Goal: Task Accomplishment & Management: Complete application form

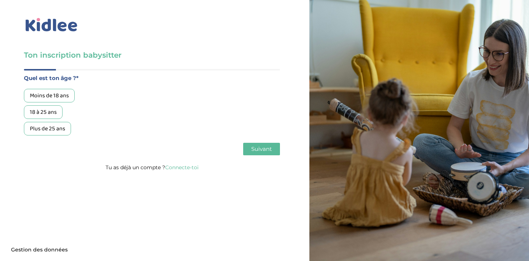
click at [50, 111] on div "18 à 25 ans" at bounding box center [43, 113] width 39 height 14
click at [263, 151] on span "Suivant" at bounding box center [261, 149] width 21 height 7
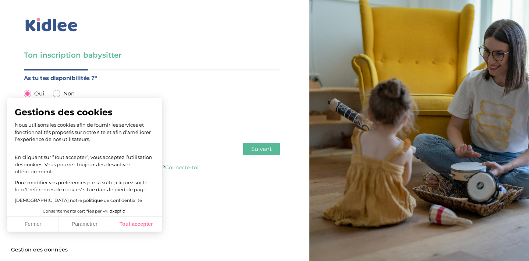
click at [133, 226] on button "Tout accepter" at bounding box center [135, 224] width 51 height 15
checkbox input "true"
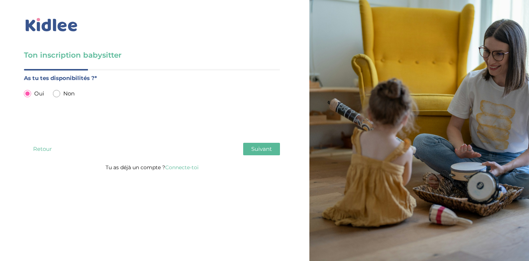
click at [273, 147] on button "Suivant" at bounding box center [261, 149] width 37 height 13
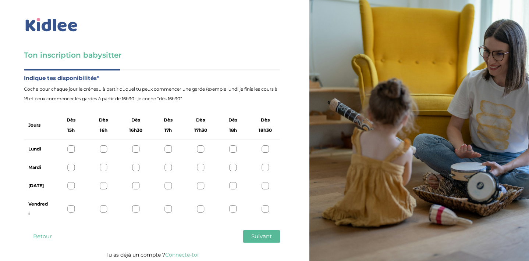
click at [233, 151] on div at bounding box center [232, 149] width 7 height 7
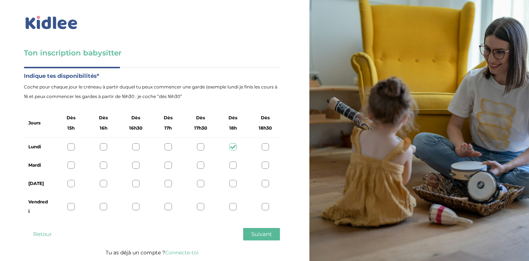
scroll to position [2, 0]
click at [232, 168] on div at bounding box center [232, 165] width 7 height 7
click at [231, 205] on div at bounding box center [232, 206] width 7 height 7
click at [263, 236] on span "Suivant" at bounding box center [261, 234] width 21 height 7
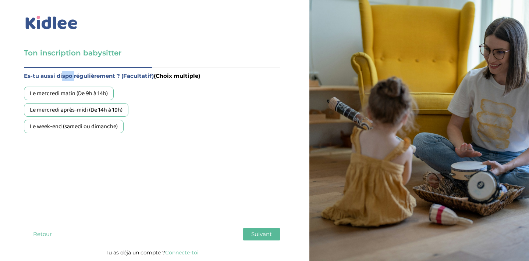
drag, startPoint x: 62, startPoint y: 76, endPoint x: 74, endPoint y: 76, distance: 11.8
click at [74, 76] on label "Es-tu aussi dispo régulièrement ? (Facultatif) (Choix multiple)" at bounding box center [152, 76] width 256 height 10
click at [80, 125] on div "Le week-end (samedi ou dimanche)" at bounding box center [74, 127] width 100 height 14
click at [100, 125] on div "Le week-end (samedi ou dimanche)" at bounding box center [74, 127] width 100 height 14
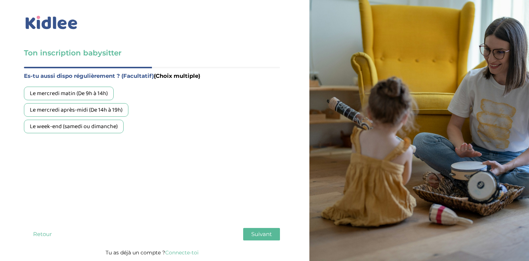
click at [257, 234] on span "Suivant" at bounding box center [261, 234] width 21 height 7
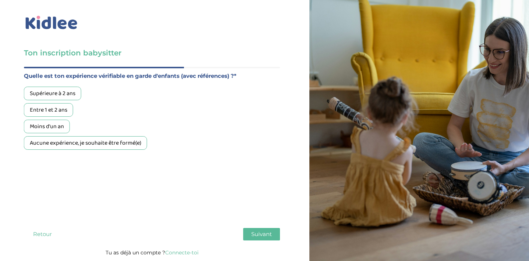
click at [65, 140] on div "Aucune expérience, je souhaite être formé(e)" at bounding box center [85, 143] width 123 height 14
click at [268, 234] on span "Suivant" at bounding box center [261, 234] width 21 height 7
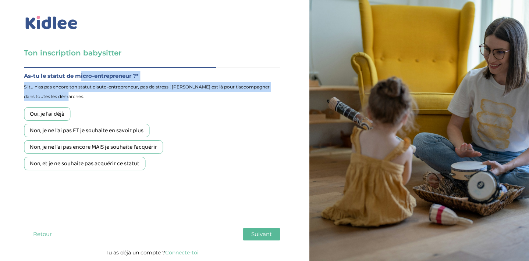
drag, startPoint x: 80, startPoint y: 77, endPoint x: 108, endPoint y: 95, distance: 33.4
click at [108, 95] on div "As-tu le statut de micro-entrepreneur ?* Si tu n'as pas encore ton statut d'aut…" at bounding box center [152, 86] width 256 height 30
click at [108, 95] on span "Si tu n'as pas encore ton statut d'auto-entrepreneur, pas de stress ! [PERSON_N…" at bounding box center [152, 91] width 256 height 19
